Goal: Task Accomplishment & Management: Use online tool/utility

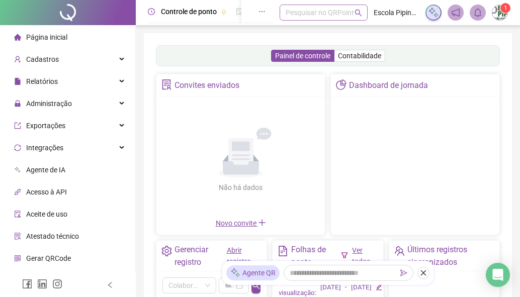
click at [332, 11] on div "Pesquisar no QRPoint" at bounding box center [324, 13] width 88 height 16
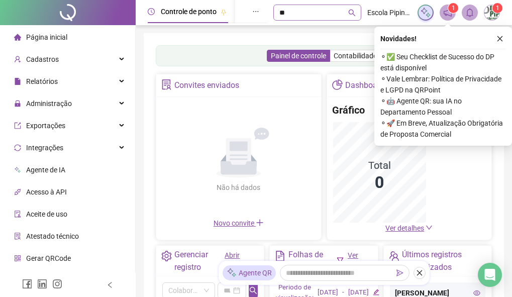
type input "***"
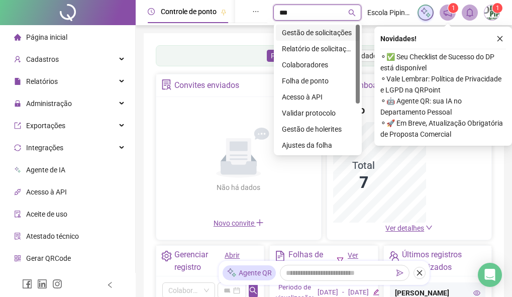
click at [324, 28] on div "Gestão de solicitações" at bounding box center [318, 32] width 72 height 11
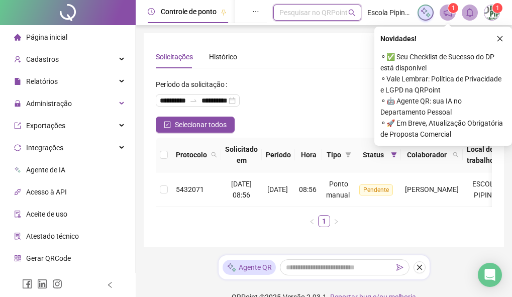
click at [497, 41] on icon "close" at bounding box center [500, 38] width 7 height 7
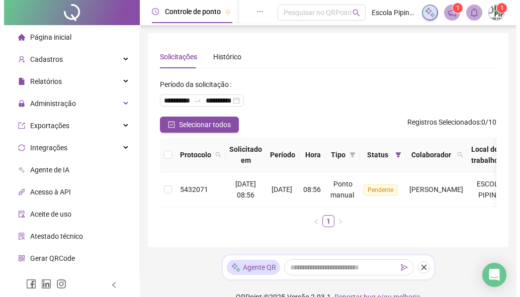
scroll to position [0, 147]
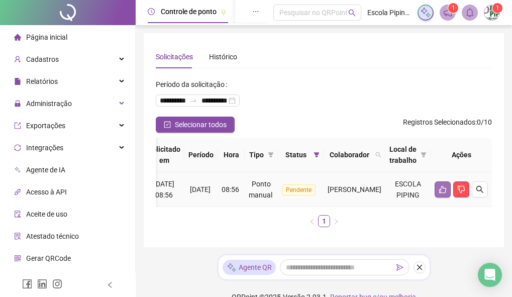
click at [447, 188] on button "button" at bounding box center [443, 190] width 16 height 16
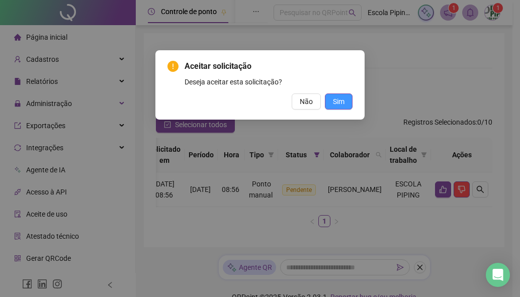
click at [348, 101] on button "Sim" at bounding box center [339, 102] width 28 height 16
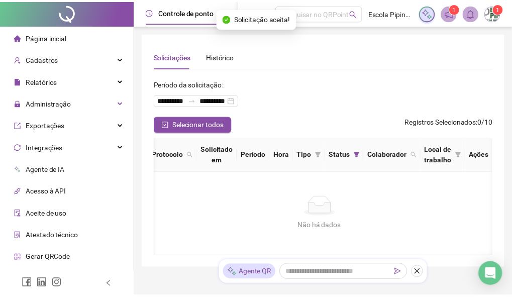
scroll to position [0, 17]
